Goal: Use online tool/utility: Utilize a website feature to perform a specific function

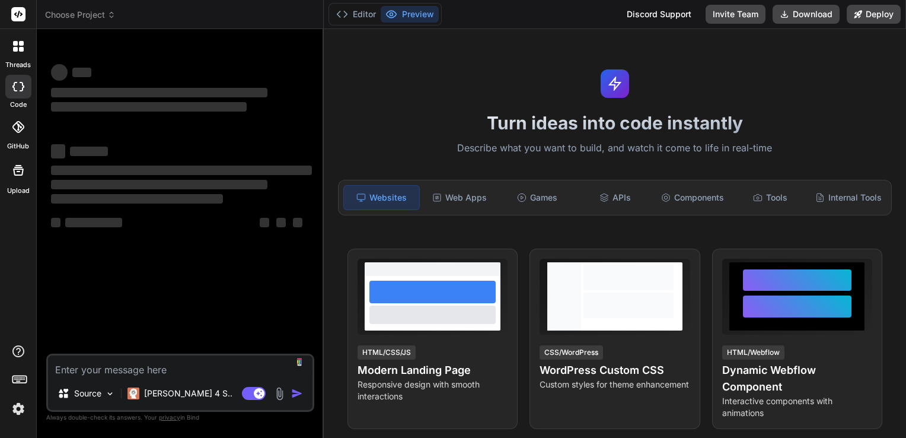
type textarea "x"
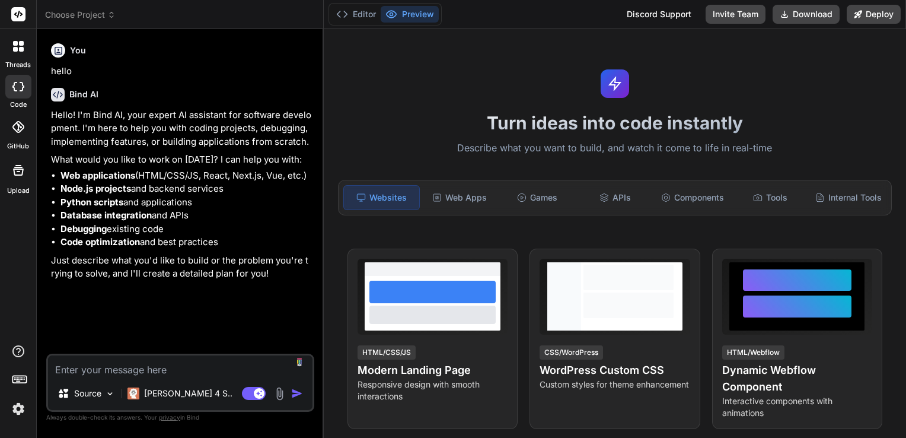
click at [103, 372] on textarea at bounding box center [180, 365] width 265 height 21
type textarea "ｎ"
type textarea "x"
type textarea "に"
type textarea "x"
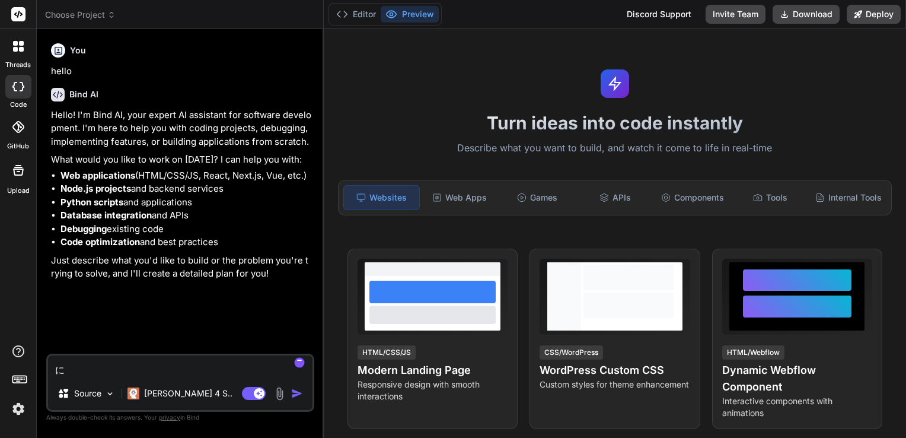
type textarea "にｈ"
type textarea "x"
type textarea "にほ"
type textarea "x"
type textarea "にほｎ"
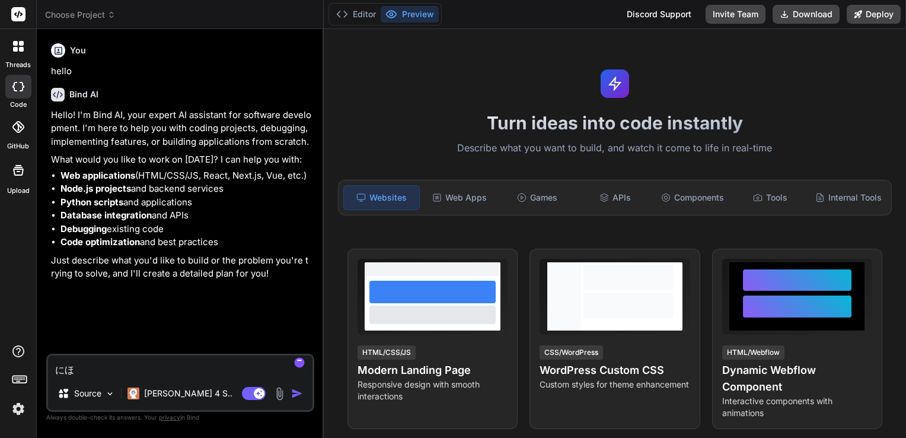
type textarea "x"
type textarea "にほん"
type textarea "x"
type textarea "にほんｎ"
type textarea "x"
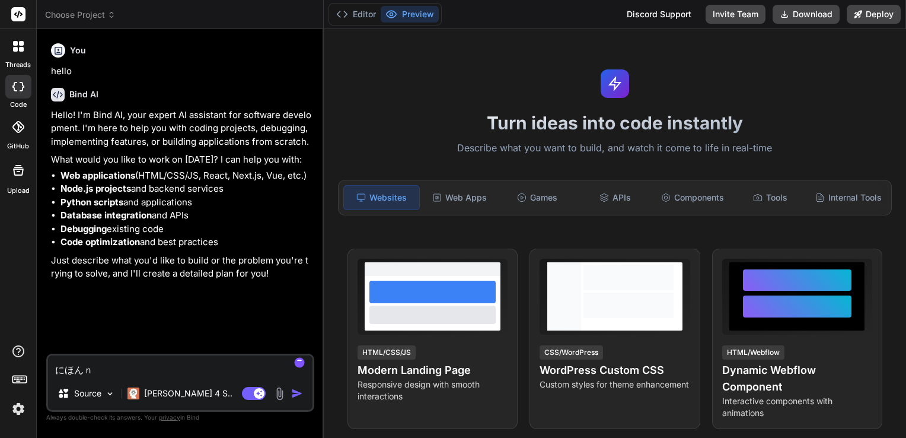
type textarea "にほんの"
type textarea "x"
type textarea "にほんのｆ"
type textarea "x"
type textarea "にほんのふ"
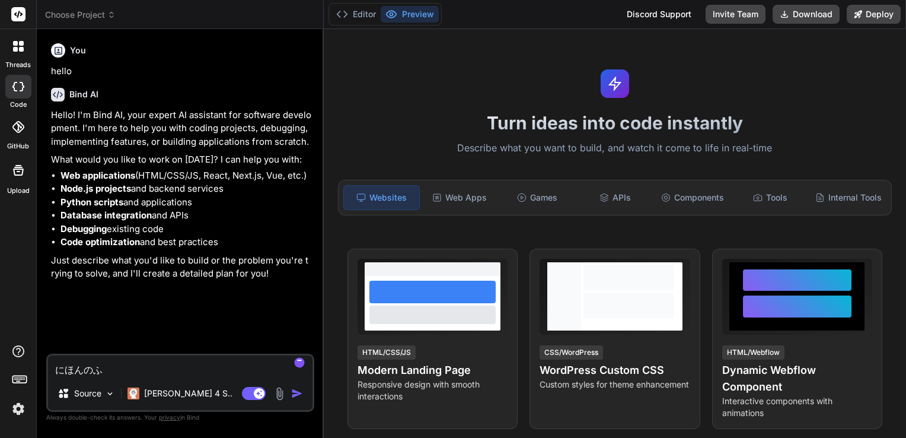
type textarea "x"
type textarea "にほんのふｍ"
type textarea "x"
type textarea "にほんのふみ"
type textarea "x"
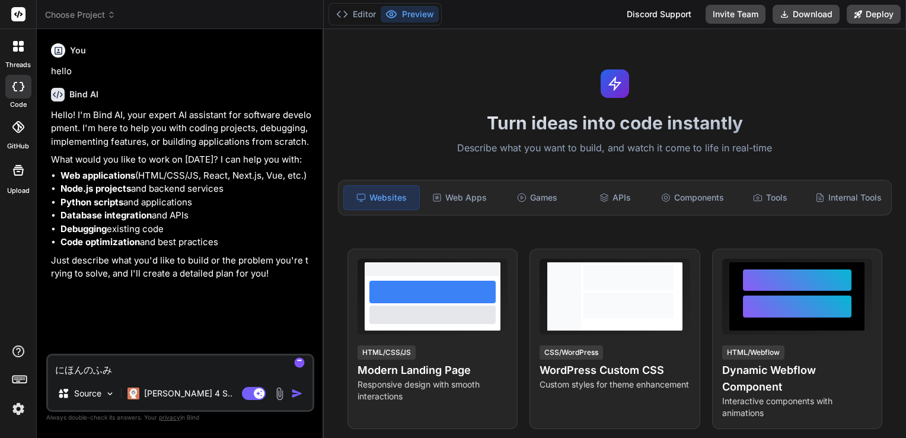
type textarea "にほんのふみｋ"
type textarea "x"
type textarea "にほんのふみき"
type textarea "x"
type textarea "にほんのふみきｒ"
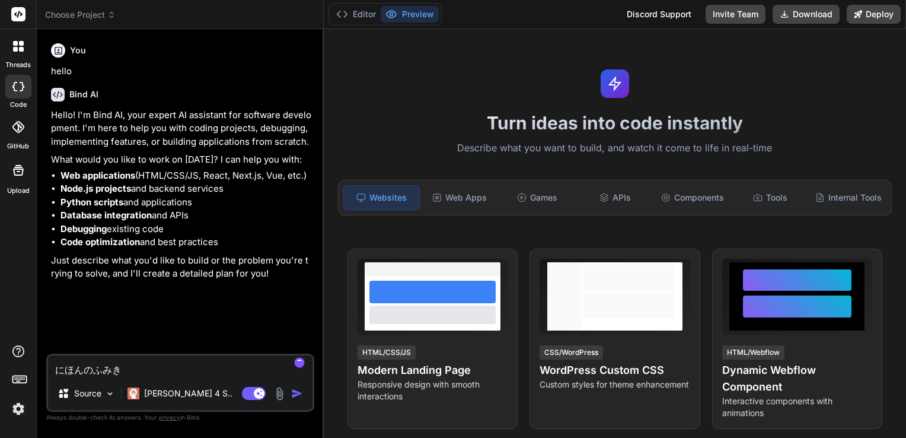
type textarea "x"
type textarea "にほんのふみきり"
type textarea "x"
type textarea "にほんのふみきりｊ"
type textarea "x"
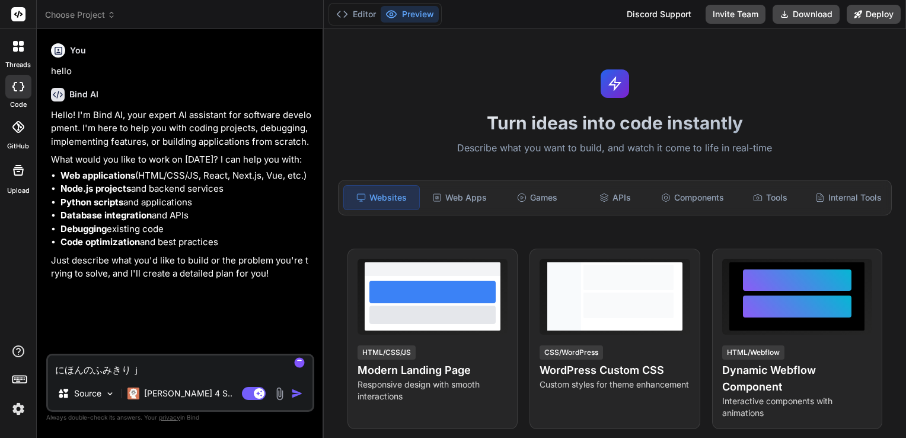
type textarea "にほんのふみきりじ"
type textarea "x"
type textarea "にほんのふみきりじｋ"
type textarea "x"
type textarea "にほんのふみきりじこ"
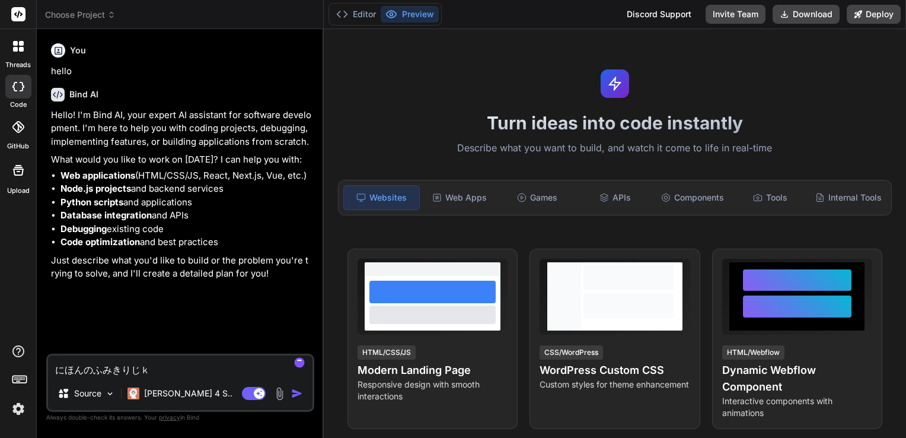
type textarea "x"
type textarea "にほんのふみきりじこｗ"
type textarea "x"
type textarea "にほんのふみきりじこを"
type textarea "x"
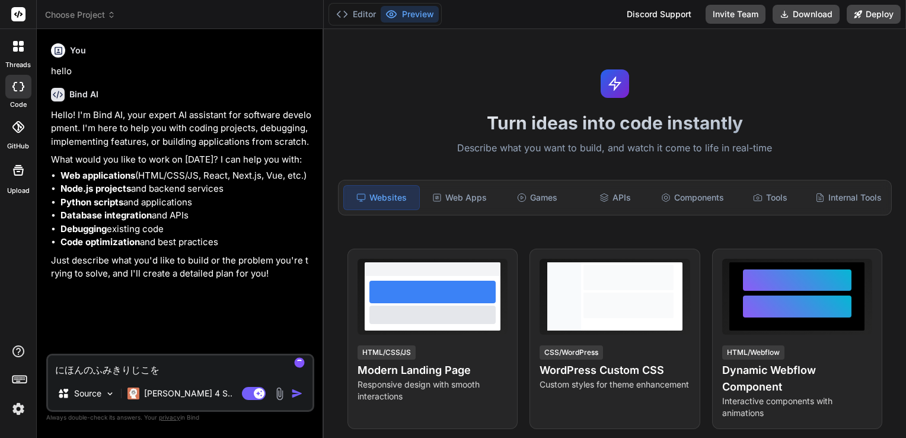
type textarea "にほんのふみきりじこをｓ"
type textarea "x"
type textarea "にほんのふみきりじこをす"
type textarea "x"
type textarea "にほんのふみきりじこをすｋ"
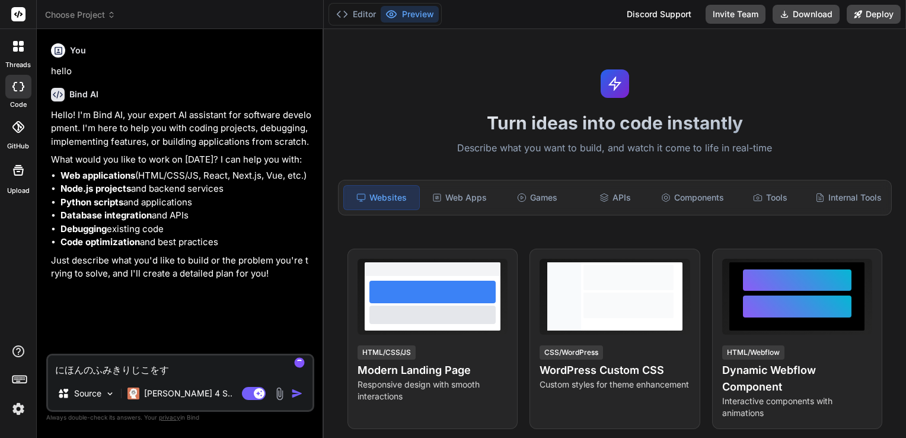
type textarea "x"
type textarea "にほんのふみきりじこをすく"
type textarea "x"
type textarea "にほんのふみきりじこをすくｒ"
type textarea "x"
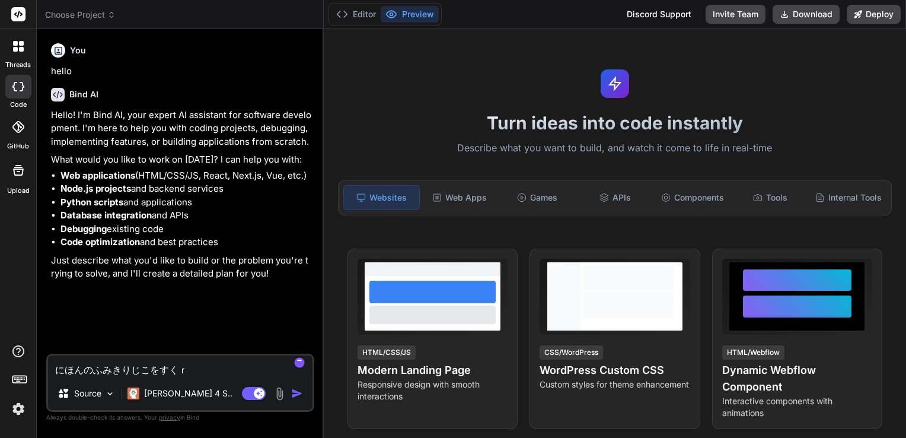
type textarea "にほんのふみきりじこをすくれ"
type textarea "x"
type textarea "にほんのふみきりじこをすくれい"
type textarea "x"
type textarea "にほんのふみきりじこをすくれいｐ"
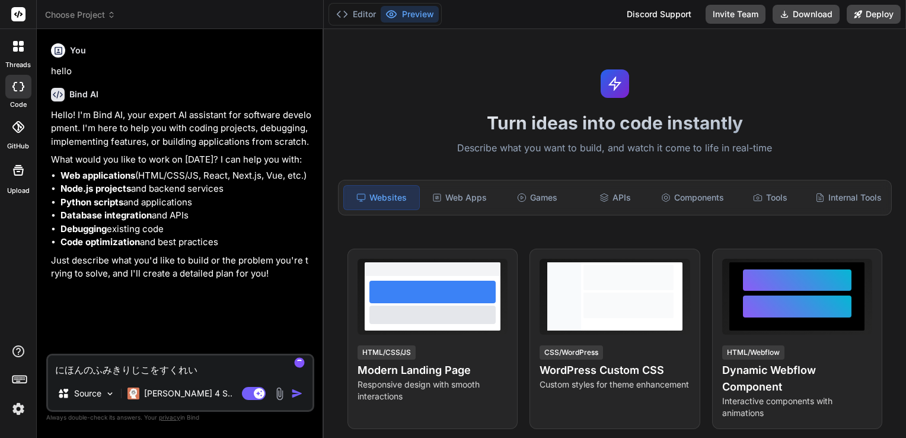
type textarea "x"
type textarea "にほんのふみきりじこをすくれいぴ"
type textarea "x"
type textarea "にほんのふみきりじこをすくれいぴｎ"
type textarea "x"
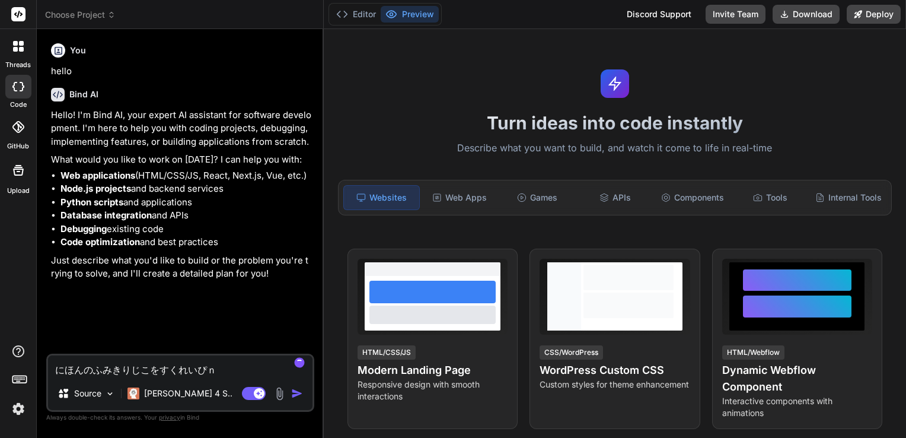
type textarea "にほんのふみきりじこをすくれいぴん"
type textarea "x"
type textarea "にほんのふみきりじこをすくれいぴんｇ"
type textarea "x"
type textarea "にほんのふみきりじこをすくれいぴんぐ"
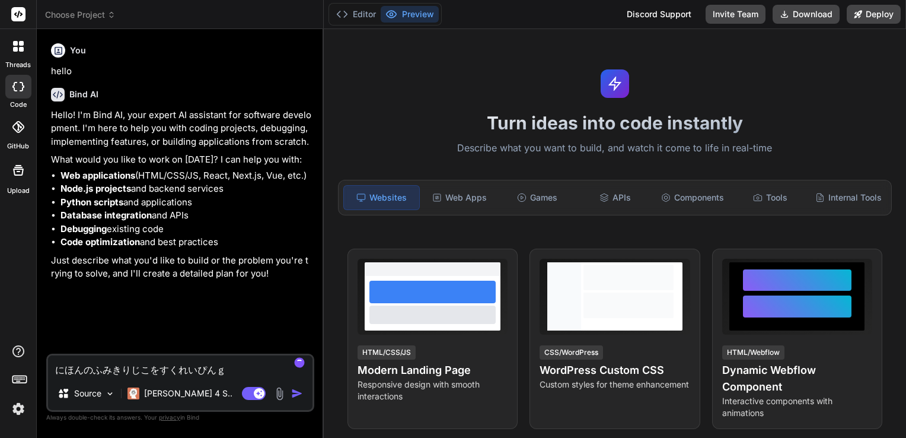
type textarea "x"
type textarea "日本の踏切事故をスクレイピング"
type textarea "x"
type textarea "日本の踏切事故をスクレイピング"
click at [294, 391] on img "button" at bounding box center [297, 393] width 12 height 12
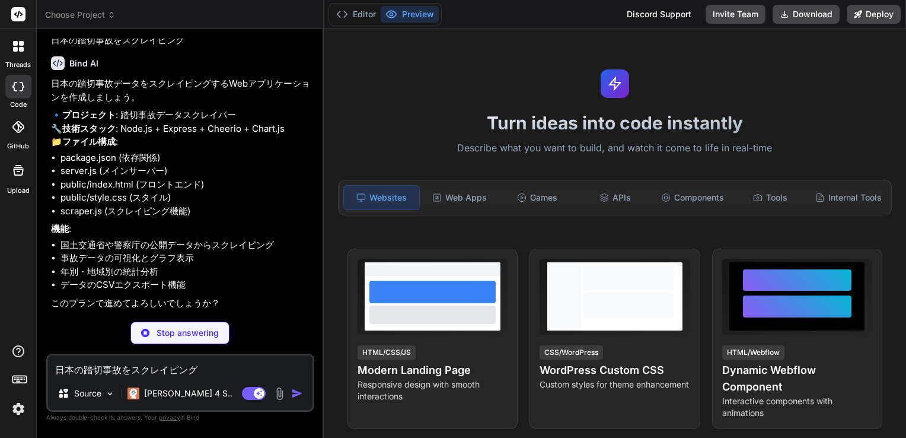
scroll to position [259, 0]
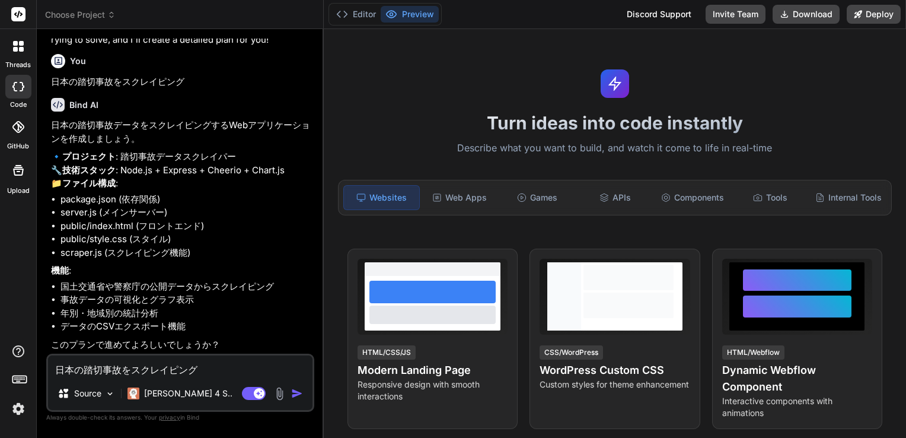
type textarea "x"
click at [105, 367] on textarea "日本の踏切事故をスクレイピング" at bounding box center [180, 365] width 265 height 21
paste textarea "https://jinshinjiko.com/"
type textarea "https://jinshinjiko.com/"
type textarea "x"
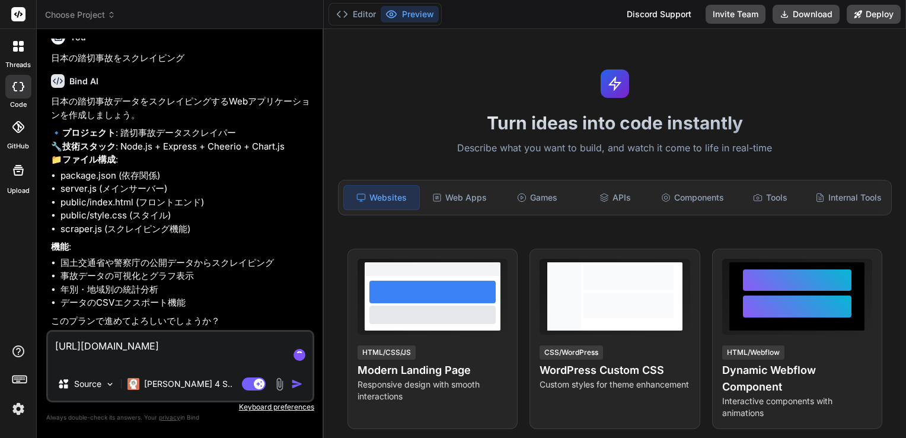
scroll to position [283, 0]
type textarea "https://jinshinjiko.com/ ｊ"
type textarea "x"
type textarea "https://jinshinjiko.com/ じょ"
type textarea "x"
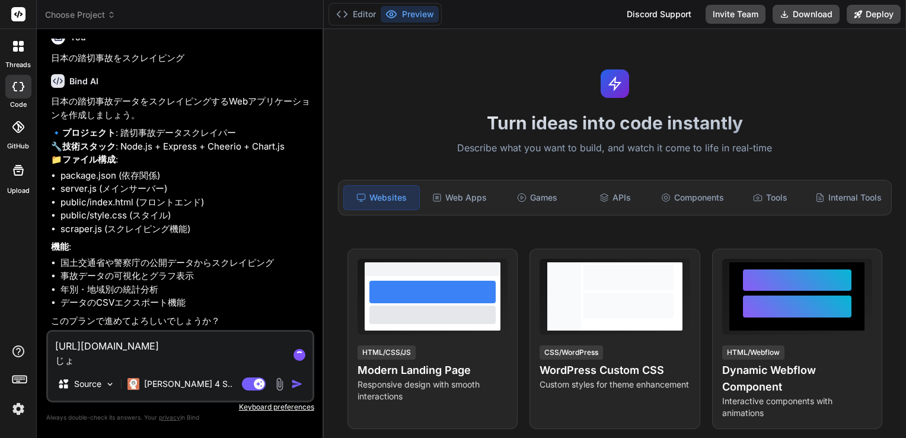
type textarea "https://jinshinjiko.com/ じょう"
type textarea "x"
type textarea "https://jinshinjiko.com/ じょうｋ"
type textarea "x"
type textarea "https://jinshinjiko.com/ じょうき"
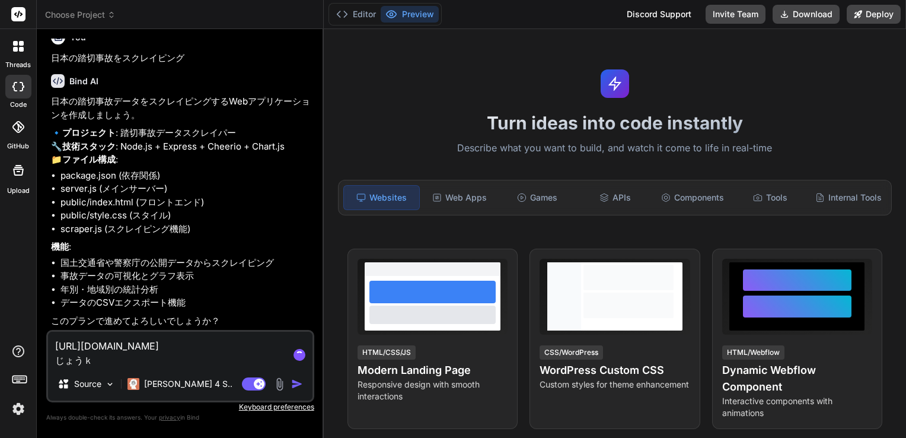
type textarea "x"
type textarea "https://jinshinjiko.com/ じょうきｎ"
type textarea "x"
type textarea "https://jinshinjiko.com/ じょうきの"
type textarea "x"
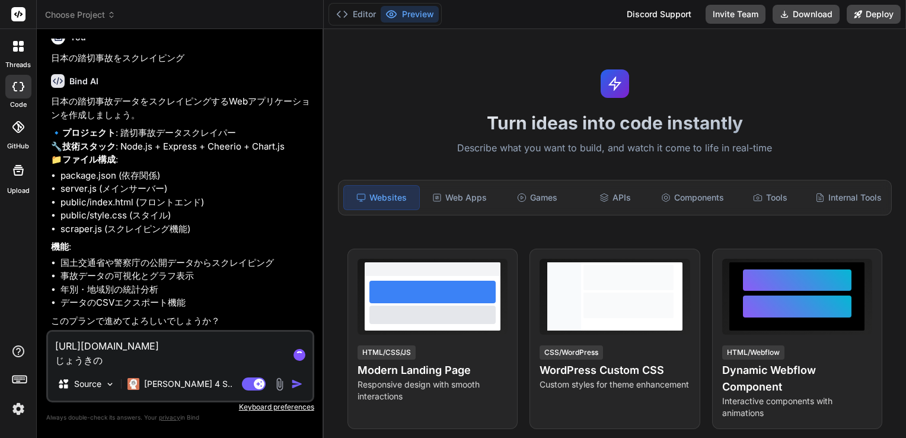
type textarea "https://jinshinjiko.com/ じょうきのｓ"
type textarea "x"
type textarea "https://jinshinjiko.com/ じょうきのさ"
type textarea "x"
type textarea "https://jinshinjiko.com/ じょうきのさい"
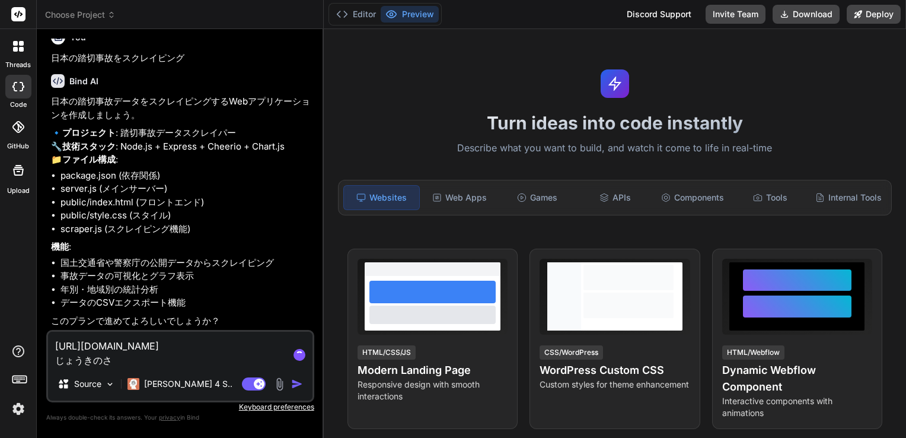
type textarea "x"
type textarea "https://jinshinjiko.com/ じょうきのさいｔ"
type textarea "x"
type textarea "https://jinshinjiko.com/ じょうきのさいと"
type textarea "x"
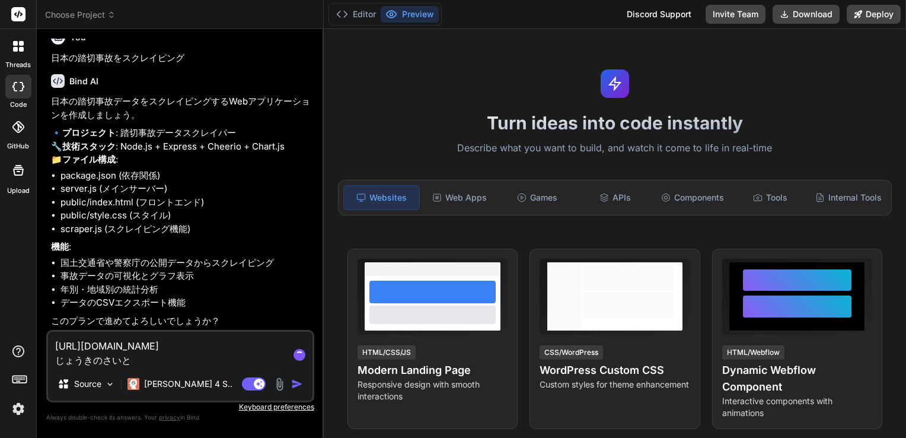
type textarea "https://jinshinjiko.com/ じょうきのさいとｋ"
type textarea "x"
type textarea "https://jinshinjiko.com/ じょうきのさいとか"
type textarea "x"
type textarea "https://jinshinjiko.com/ じょうきのさいとかｒ"
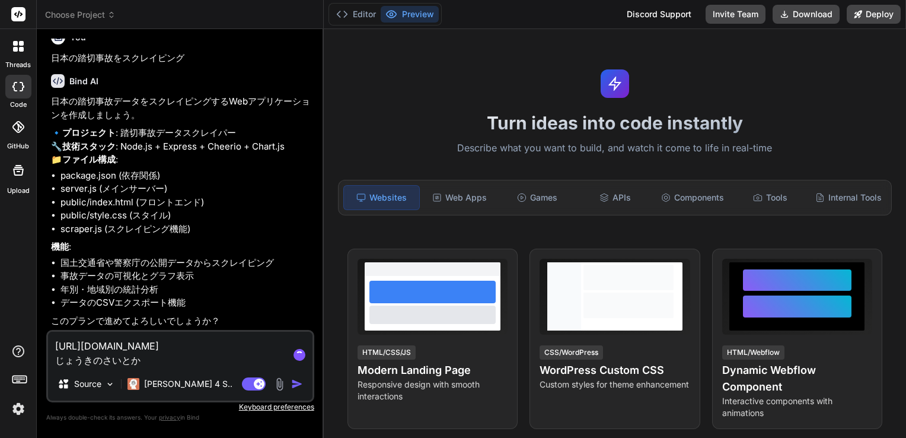
type textarea "x"
type textarea "https://jinshinjiko.com/ じょうきのさいとから"
type textarea "x"
type textarea "https://jinshinjiko.com/ じょうきのさいとからｎ"
type textarea "x"
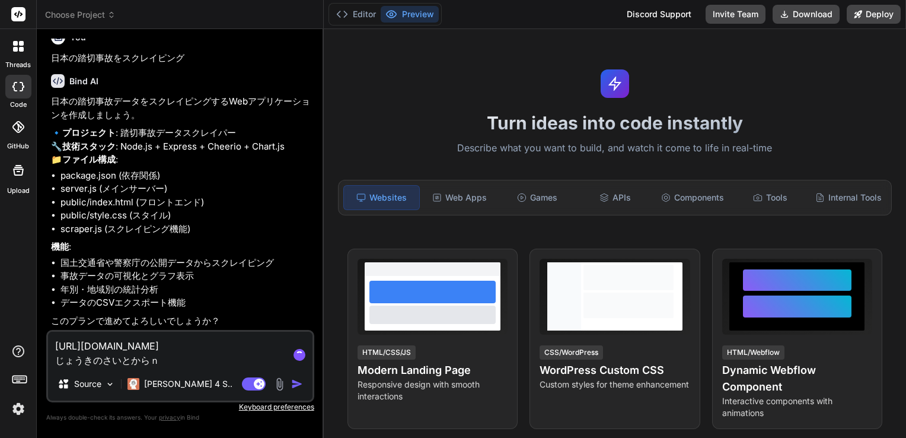
type textarea "https://jinshinjiko.com/ じょうきのさいとから"
type textarea "x"
type textarea "https://jinshinjiko.com/ じょうきのさいとからｍ"
type textarea "x"
type textarea "https://jinshinjiko.com/ じょうきのさいとからも"
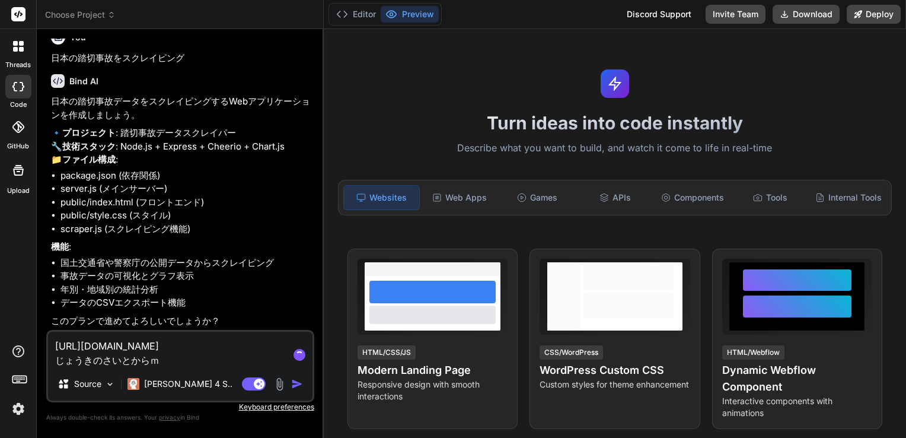
type textarea "x"
type textarea "https://jinshinjiko.com/ じょうきのさいとからもｄ"
type textarea "x"
type textarea "https://jinshinjiko.com/ じょうきのさいとからもで"
type textarea "x"
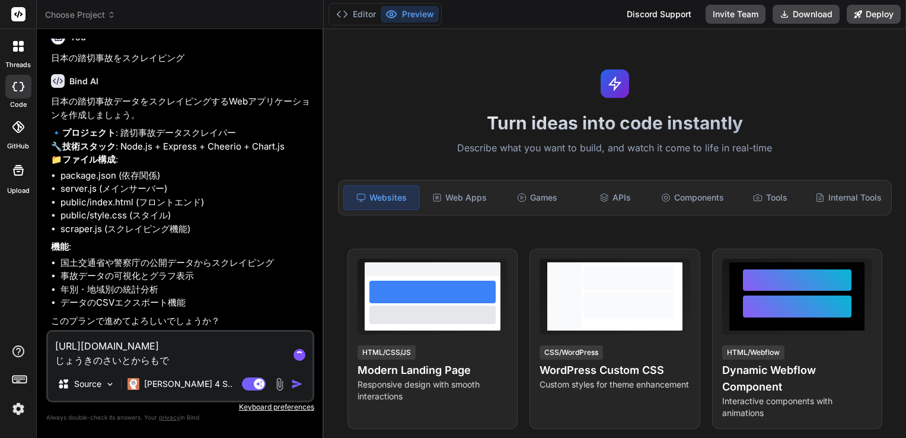
type textarea "https://jinshinjiko.com/ じょうきのさいとからもでー"
type textarea "x"
type textarea "https://jinshinjiko.com/ じょうきのさいとからもでーｔ"
type textarea "x"
type textarea "https://jinshinjiko.com/ じょうきのさいとからもでーた"
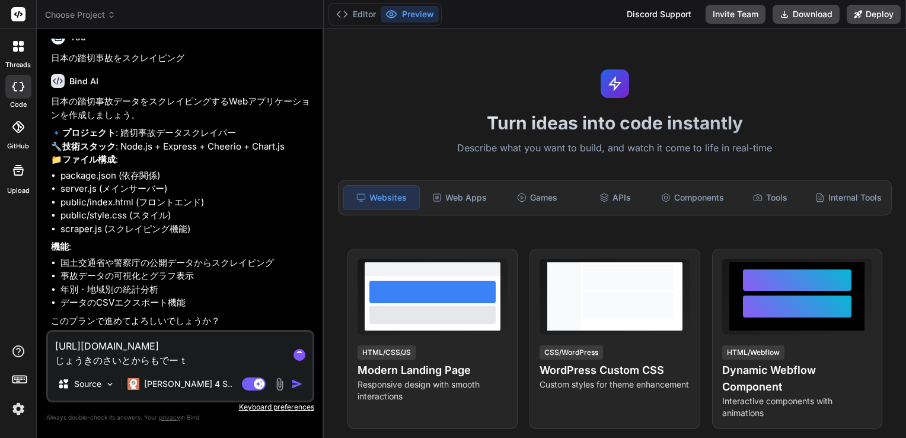
type textarea "x"
type textarea "https://jinshinjiko.com/ じょうきのさいとからもでーたｗ"
type textarea "x"
type textarea "https://jinshinjiko.com/ じょうきのさいとからもでーたを"
type textarea "x"
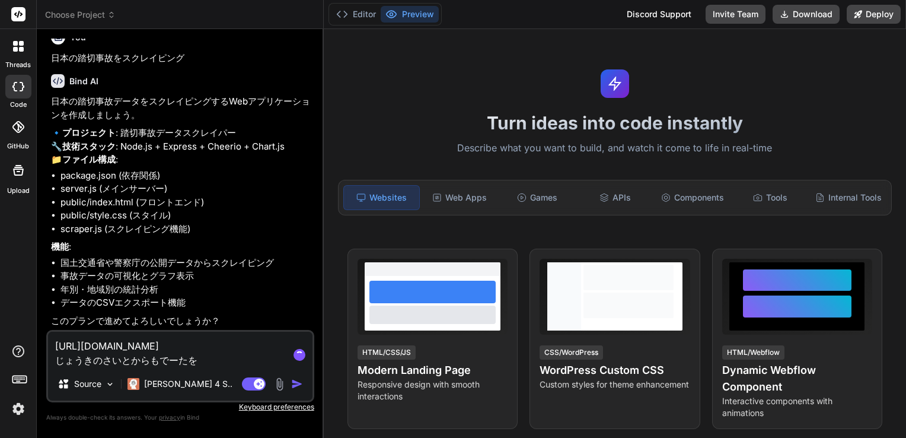
type textarea "https://jinshinjiko.com/ 上記のサイトからもデータを"
type textarea "x"
type textarea "https://jinshinjiko.com/ 上記のサイトからもデータをｔ"
type textarea "x"
type textarea "https://jinshinjiko.com/ 上記のサイトからもデータをと"
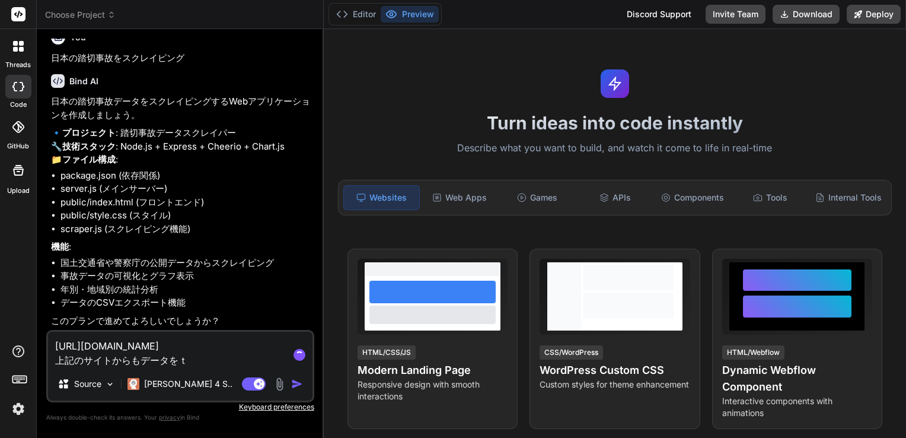
type textarea "x"
type textarea "https://jinshinjiko.com/ 上記のサイトからもデータをとｔ"
type textarea "x"
type textarea "https://jinshinjiko.com/ 上記のサイトからもデータをとっｔ"
type textarea "x"
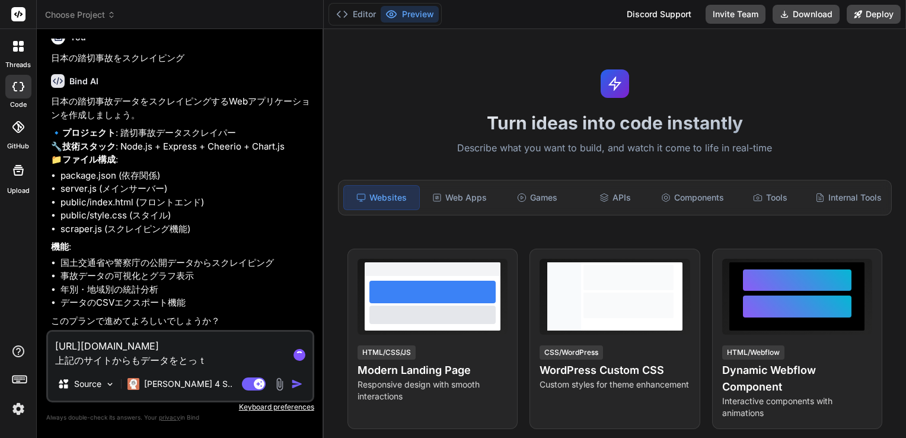
type textarea "https://jinshinjiko.com/ 上記のサイトからもデータをとって"
type textarea "x"
type textarea "https://jinshinjiko.com/ 上記のサイトからもデータをとってｋ"
type textarea "x"
type textarea "https://jinshinjiko.com/ 上記のサイトからもデータをとってく"
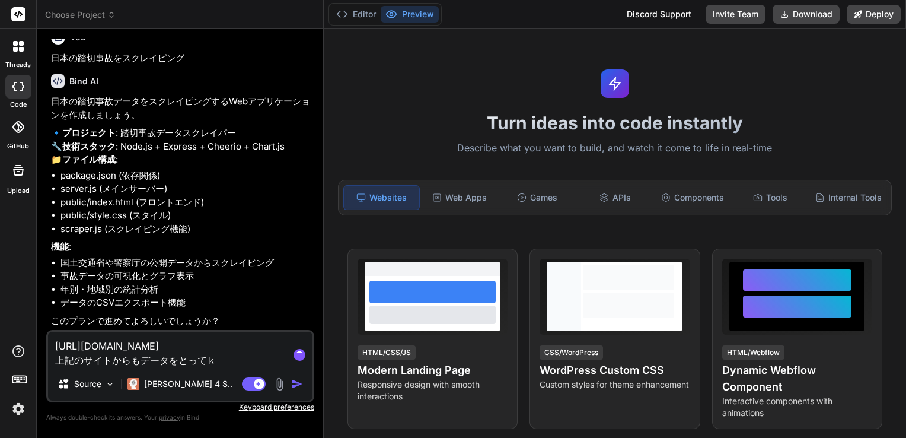
type textarea "x"
type textarea "https://jinshinjiko.com/ 上記のサイトからもデータをとってくｄ"
type textarea "x"
type textarea "https://jinshinjiko.com/ 上記のサイトからもデータをとってくだ"
type textarea "x"
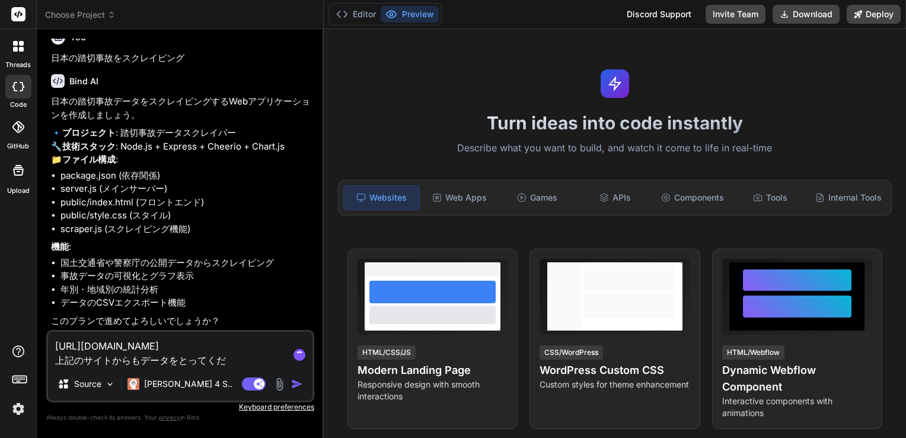
type textarea "https://jinshinjiko.com/ 上記のサイトからもデータをとってくだｓ"
type textarea "x"
type textarea "https://jinshinjiko.com/ 上記のサイトからもデータをとってくださ"
type textarea "x"
type textarea "https://jinshinjiko.com/ 上記のサイトからもデータをとってください"
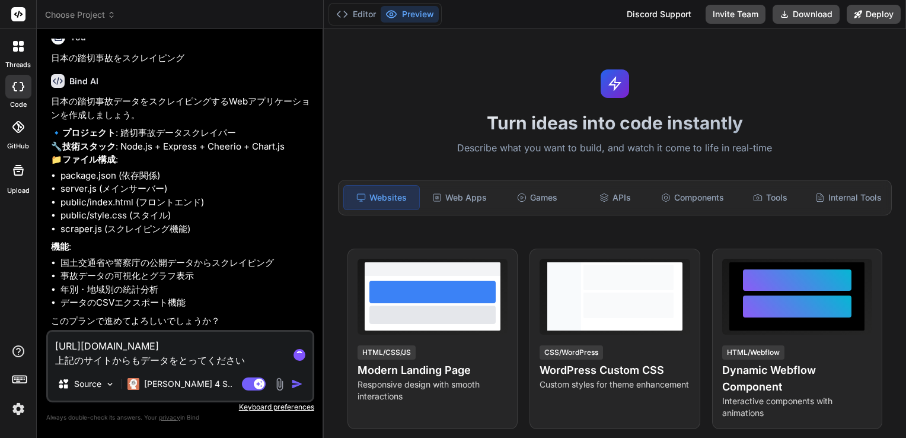
type textarea "x"
type textarea "https://jinshinjiko.com/ 上記のサイトからもデータをとってください。"
type textarea "x"
type textarea "https://jinshinjiko.com/ 上記のサイトからもデータを取ってください。"
type textarea "x"
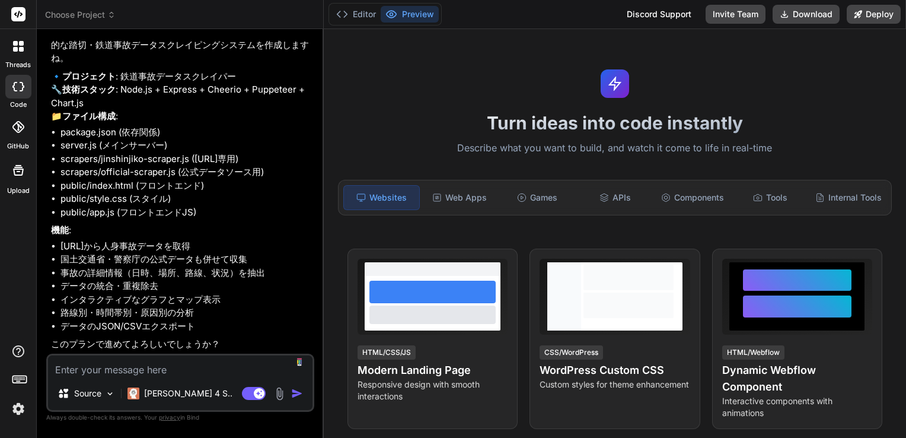
scroll to position [697, 0]
type textarea "x"
type textarea "ｈ"
type textarea "x"
type textarea "は"
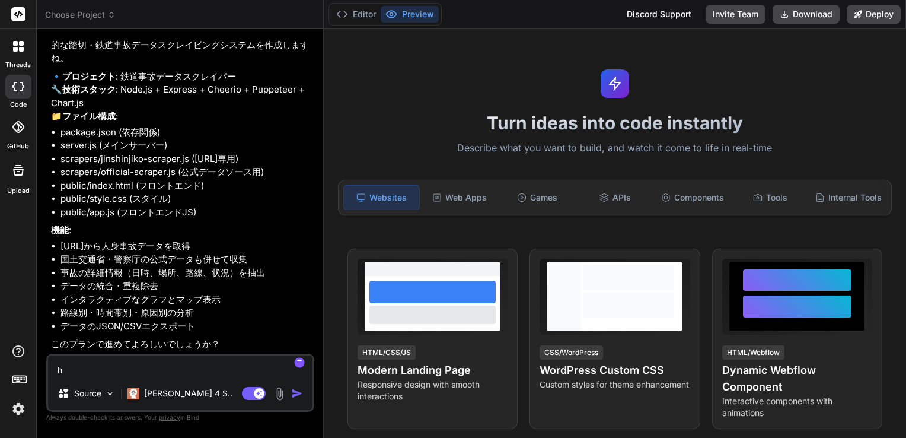
type textarea "x"
type textarea "はい"
type textarea "x"
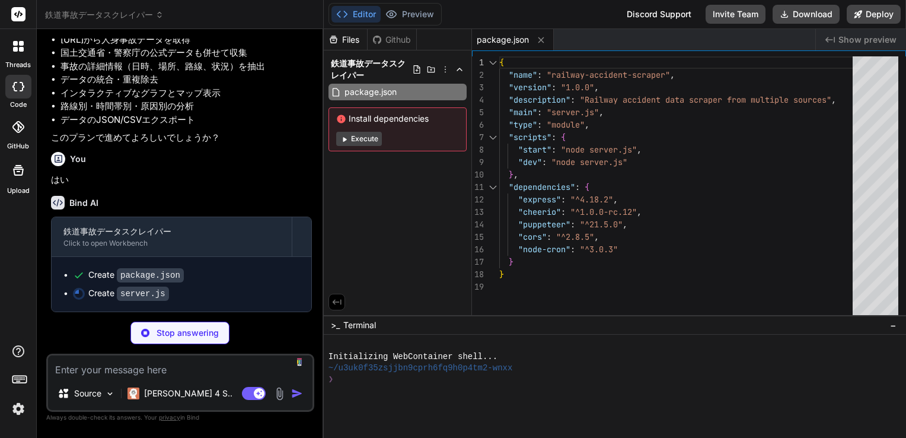
scroll to position [903, 0]
type textarea "x"
type textarea "}); } }); app.listen(PORT, () => { console.log(`サーバーがポート ${PORT} で開始されました`); co…"
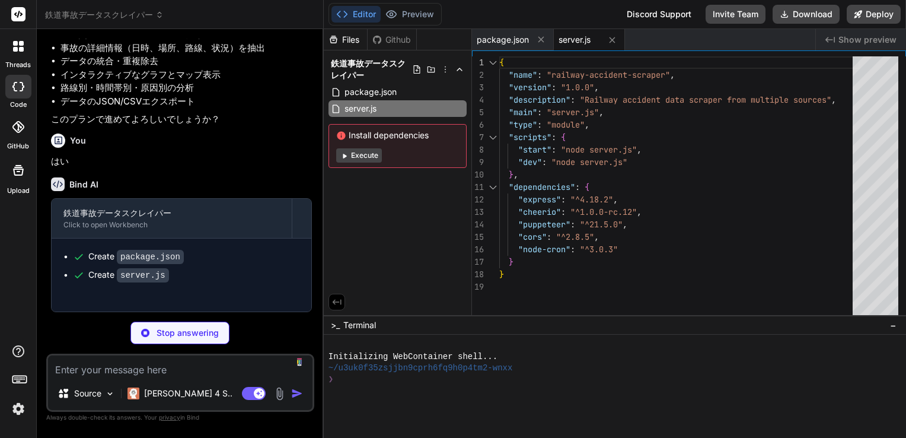
type textarea "x"
type textarea "}"
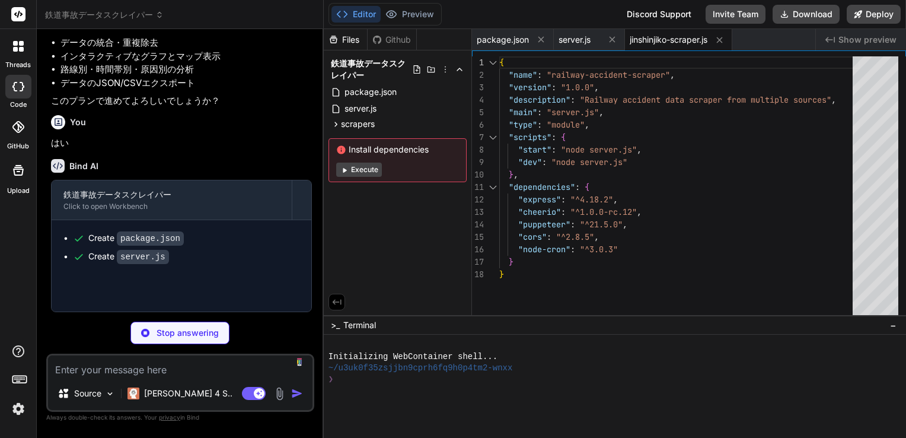
type textarea "x"
type textarea "} }"
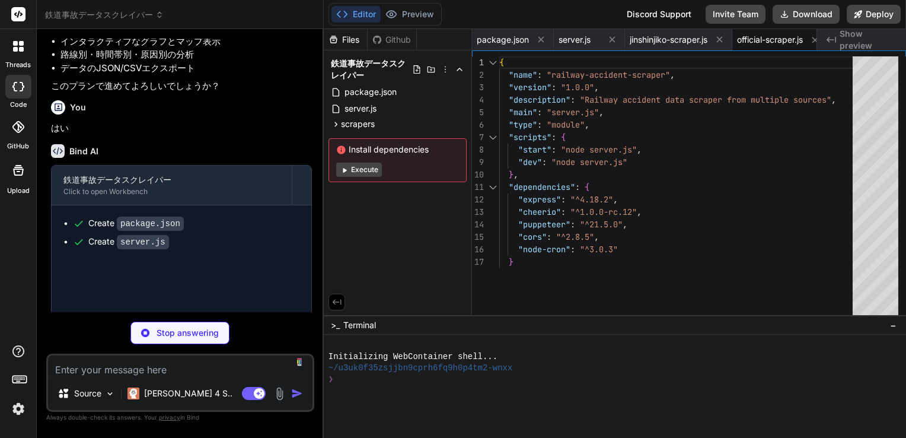
type textarea "x"
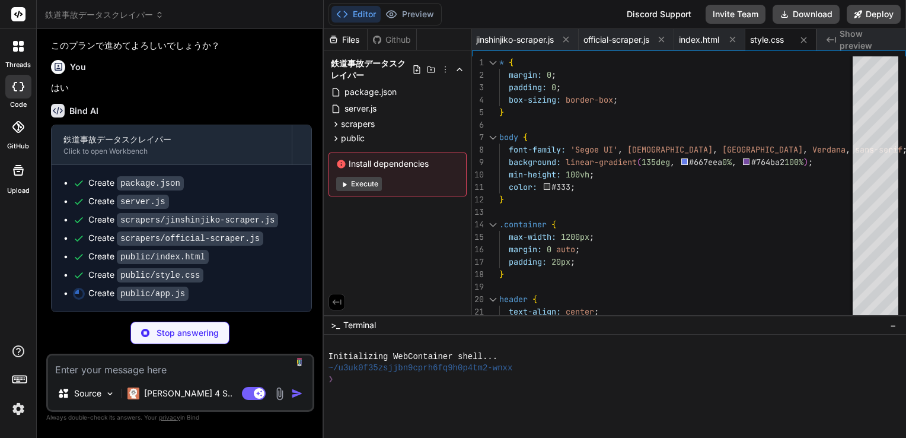
scroll to position [994, 0]
type textarea "x"
type textarea "new RailwayAccidentScraper(); });"
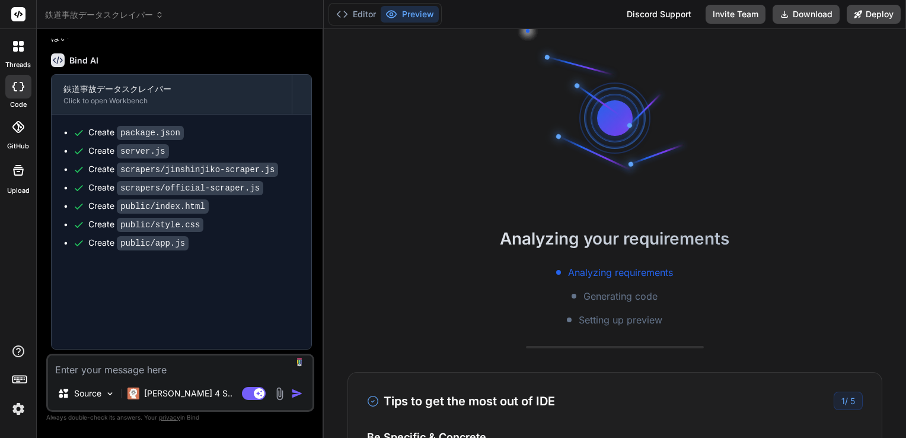
type textarea "x"
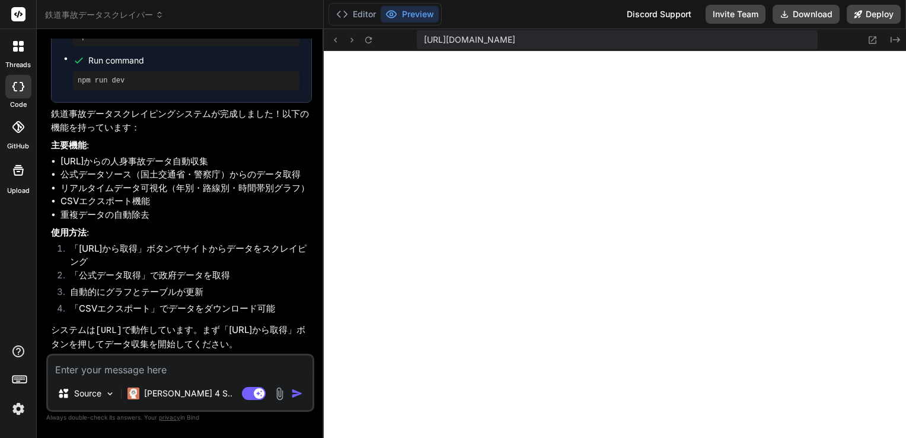
scroll to position [1304, 0]
click at [185, 359] on textarea at bounding box center [180, 365] width 265 height 21
drag, startPoint x: 300, startPoint y: 317, endPoint x: 195, endPoint y: 340, distance: 108.1
click at [195, 340] on p "システムは http://localhost:3000 で動作しています。まず「jinshinjiko.comから取得」ボタンを押してデータ収集を開始してくだ…" at bounding box center [181, 337] width 261 height 28
drag, startPoint x: 195, startPoint y: 340, endPoint x: 195, endPoint y: 331, distance: 9.5
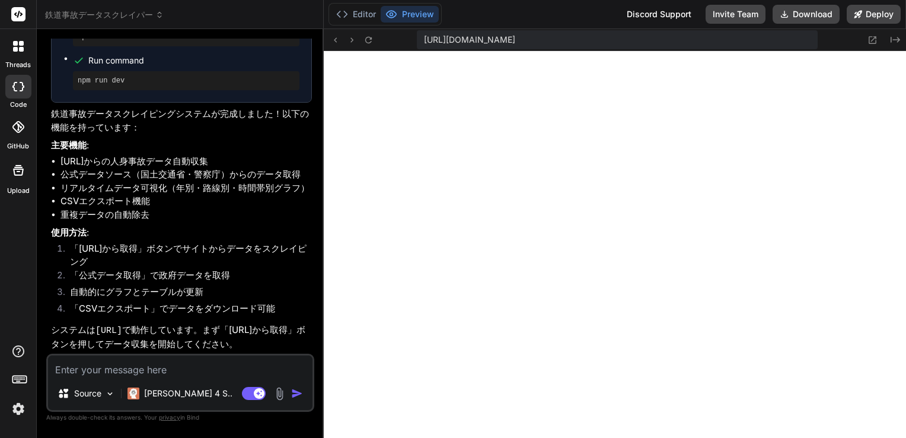
copy p "「jinshinjiko.comから取得」ボタンを押してデータ収集を開始してください。"
click at [123, 364] on textarea at bounding box center [180, 365] width 265 height 21
paste textarea "「jinshinjiko.comから取得」ボタンを押してデータ収集を開始してください。"
type textarea "「jinshinjiko.comから取得」ボタンを押してデータ収集を開始してください。"
type textarea "x"
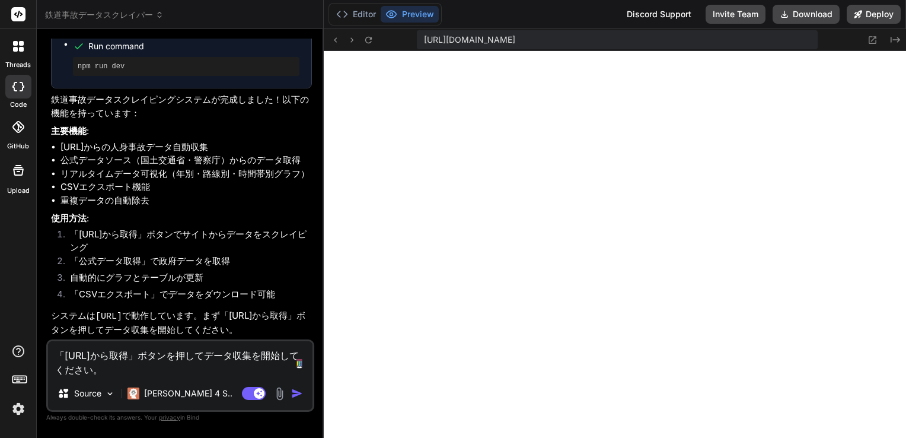
drag, startPoint x: 244, startPoint y: 356, endPoint x: 238, endPoint y: 355, distance: 6.2
click at [243, 356] on textarea "「jinshinjiko.comから取得」ボタンを押してデータ収集を開始してください。" at bounding box center [180, 359] width 265 height 36
drag, startPoint x: 237, startPoint y: 355, endPoint x: 240, endPoint y: 364, distance: 9.8
click at [240, 364] on textarea "「jinshinjiko.comから取得」ボタンを押してデータ収集を開始してください。" at bounding box center [180, 359] width 265 height 36
click at [104, 374] on textarea "「jinshinjiko.comから取得」ボタンを押してデータ収集を開始してください。" at bounding box center [180, 359] width 265 height 36
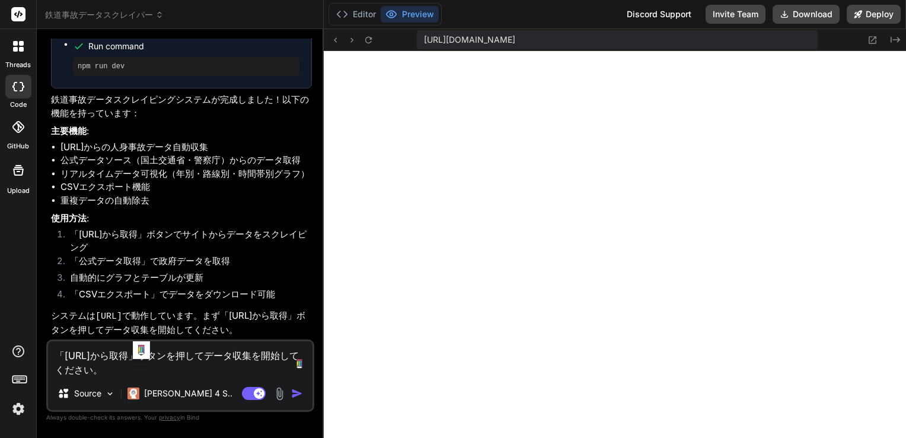
drag, startPoint x: 84, startPoint y: 370, endPoint x: 164, endPoint y: 375, distance: 80.8
click at [165, 375] on textarea "「jinshinjiko.comから取得」ボタンを押してデータ収集を開始してください。" at bounding box center [180, 359] width 265 height 36
type textarea "「jinshinjiko.comから取得」ボタンを押してデータ収集を開始￥"
type textarea "x"
type textarea "「jinshinjiko.comから取得」ボタンを押してデータ収集を開始"
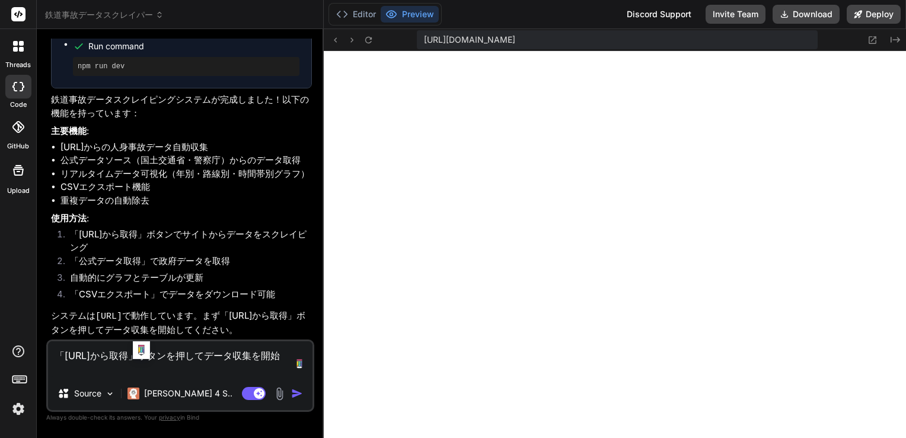
type textarea "x"
type textarea "「jinshinjiko.comから取得」ボタンを押してデータ収集を開始ｓ"
type textarea "x"
type textarea "「jinshinjiko.comから取得」ボタンを押してデータ収集を開始す"
type textarea "x"
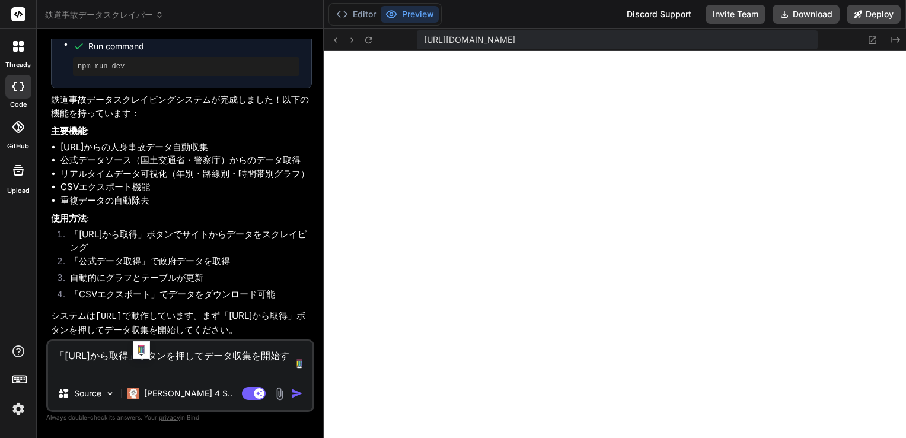
type textarea "「jinshinjiko.comから取得」ボタンを押してデータ収集を開始すｒ"
type textarea "x"
type textarea "「jinshinjiko.comから取得」ボタンを押してデータ収集を開始する"
type textarea "x"
type textarea "「jinshinjiko.comから取得」ボタンを押してデータ収集を開始するｔ"
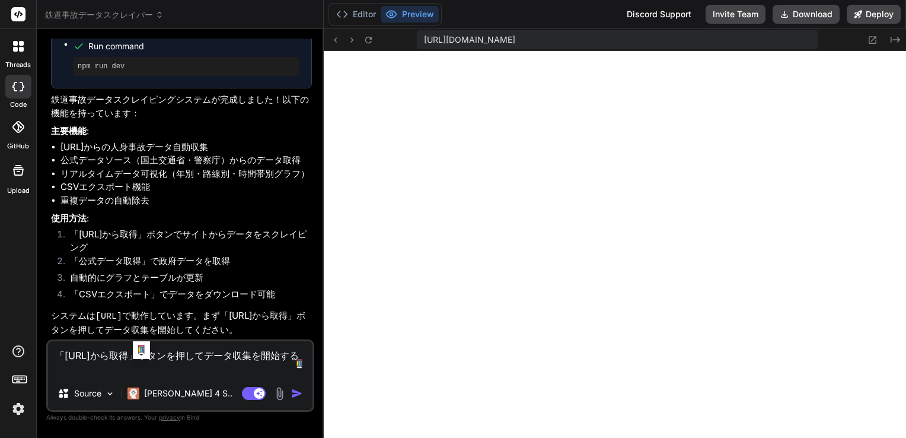
type textarea "x"
type textarea "「jinshinjiko.comから取得」ボタンを押してデータ収集を開始すると"
type textarea "x"
type textarea "「jinshinjiko.comから取得」ボタンを押してデータ収集を開始するとえ"
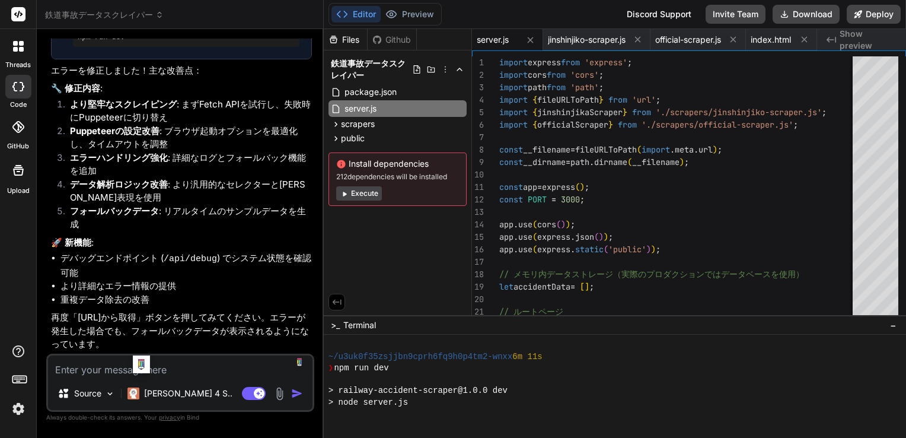
scroll to position [1848, 0]
click at [365, 190] on button "Execute" at bounding box center [359, 193] width 46 height 14
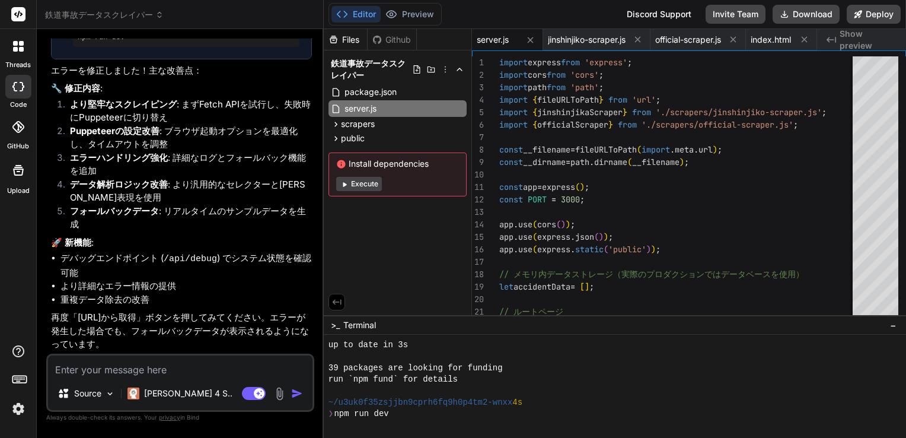
scroll to position [614, 0]
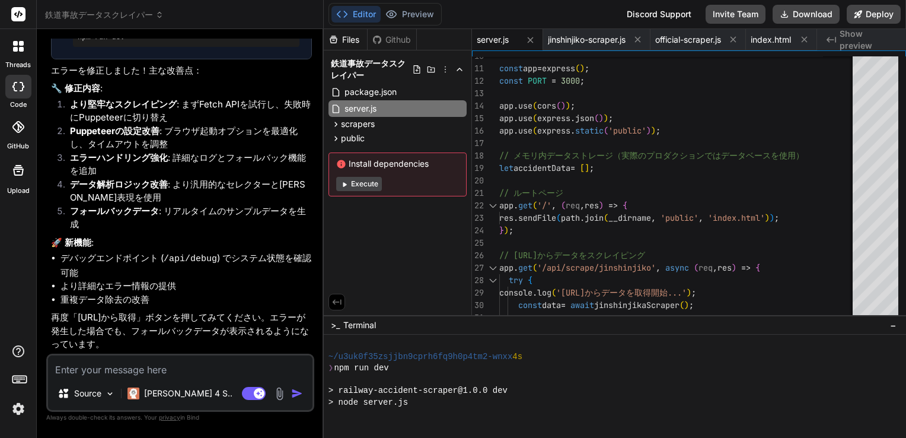
click at [361, 183] on button "Execute" at bounding box center [359, 184] width 46 height 14
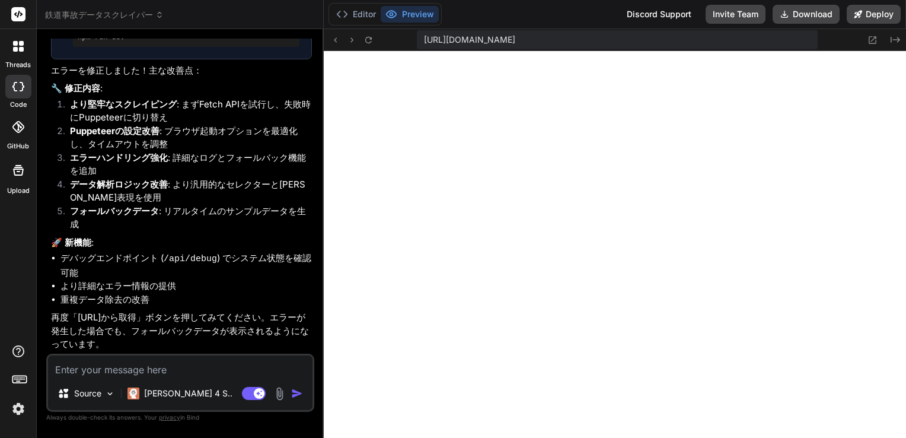
scroll to position [1848, 0]
click at [149, 373] on textarea at bounding box center [180, 365] width 265 height 21
click at [297, 397] on img "button" at bounding box center [297, 393] width 12 height 12
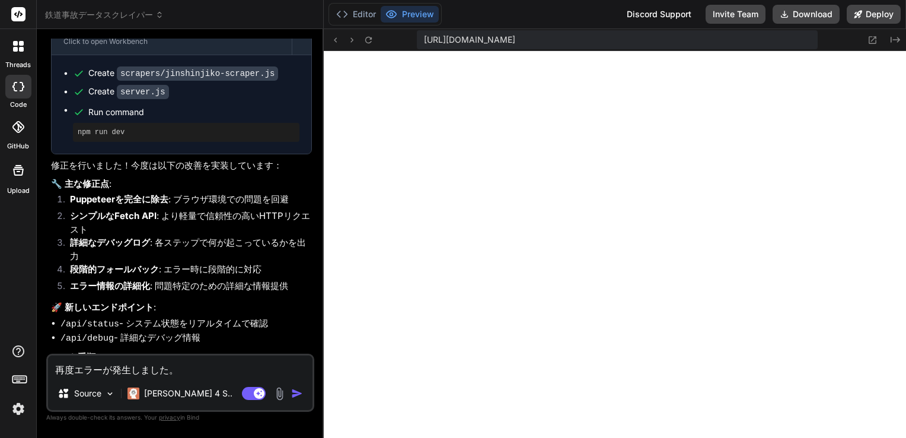
scroll to position [1241, 0]
click at [163, 376] on textarea "再度エラーが発生しました。" at bounding box center [180, 365] width 265 height 21
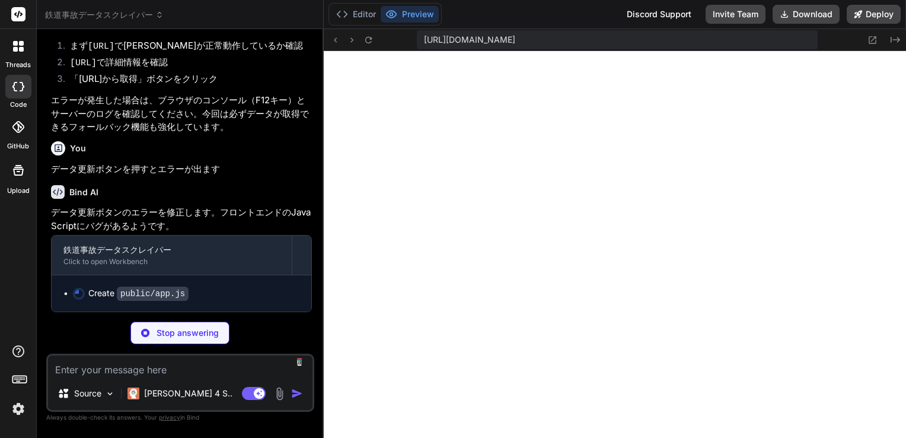
scroll to position [2618, 0]
